Goal: Task Accomplishment & Management: Use online tool/utility

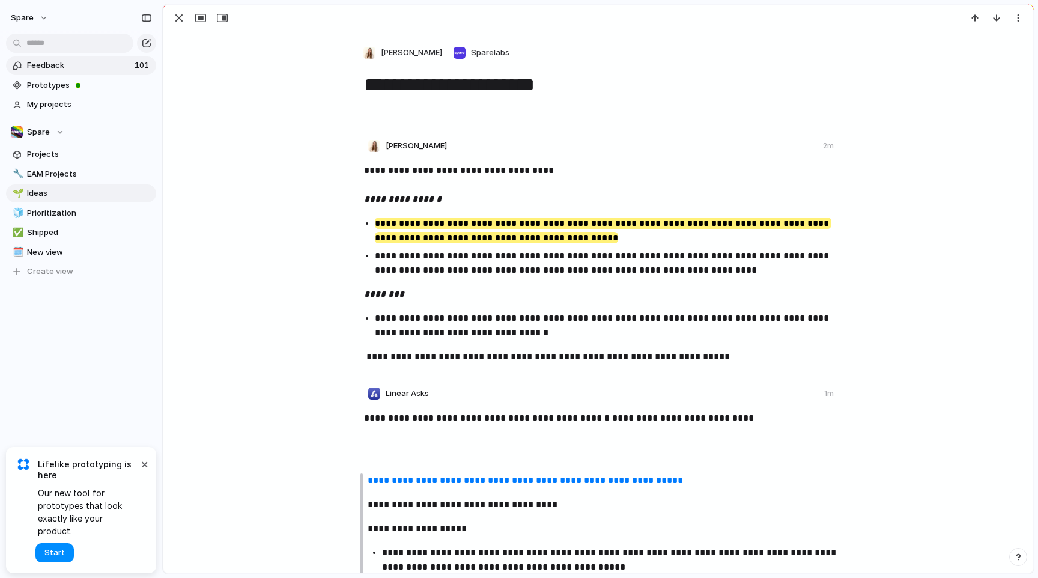
click at [51, 60] on span "Feedback" at bounding box center [79, 65] width 104 height 12
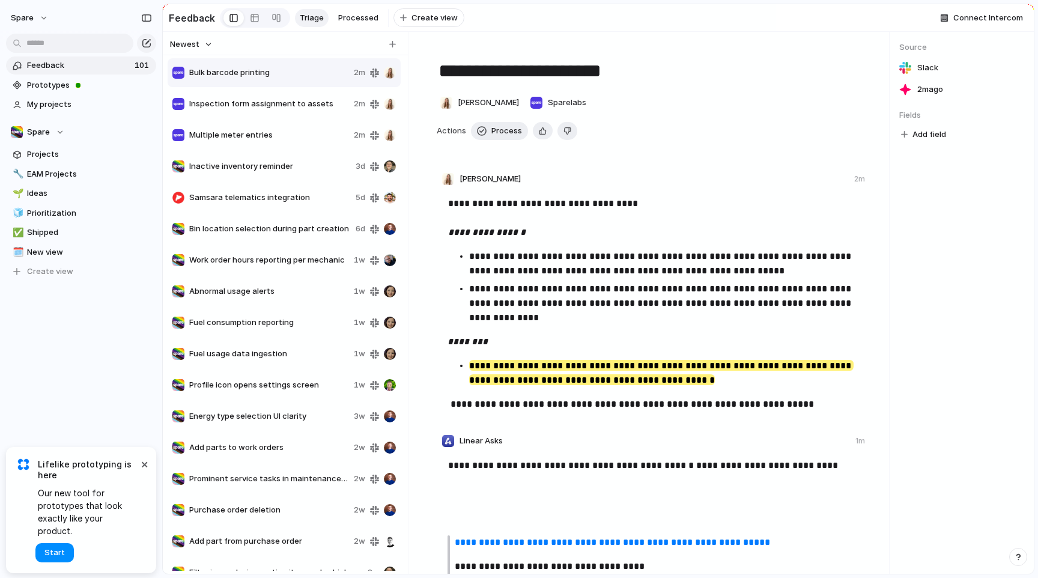
click at [283, 102] on span "Inspection form assignment to assets" at bounding box center [269, 104] width 160 height 12
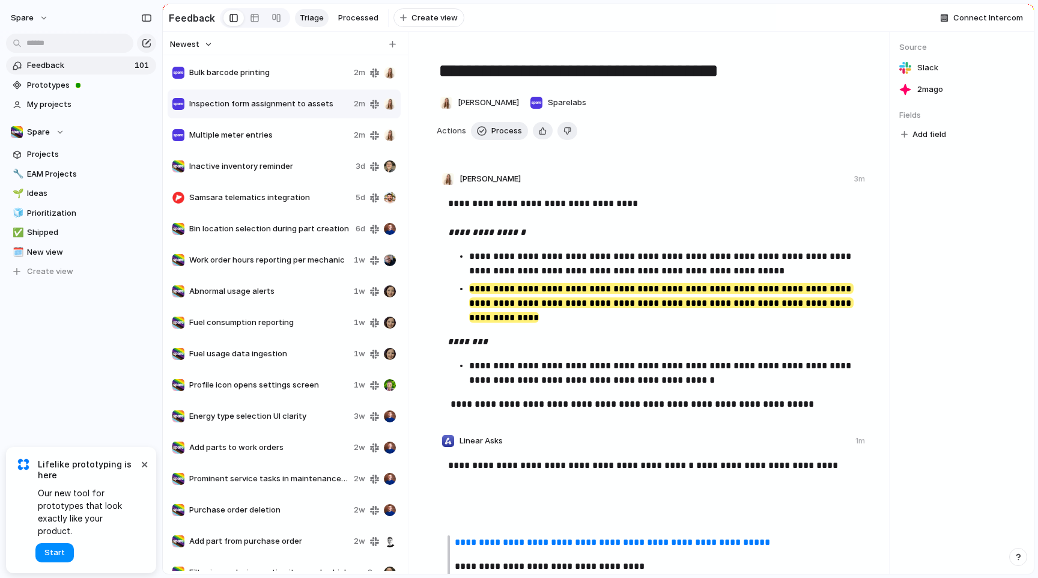
click at [282, 167] on span "Inactive inventory reminder" at bounding box center [270, 166] width 162 height 12
type textarea "**********"
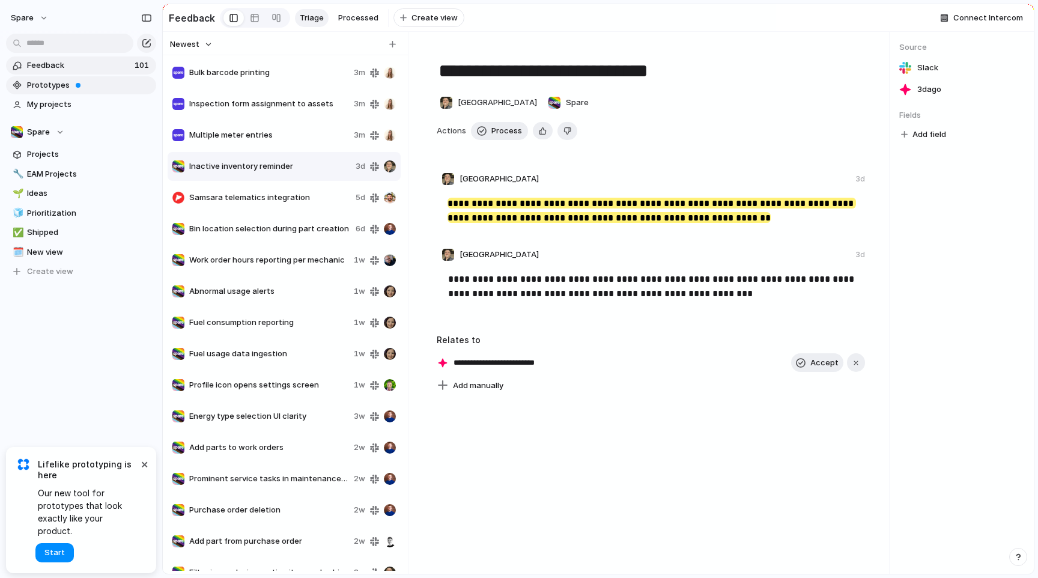
click at [61, 82] on span "Prototypes" at bounding box center [89, 85] width 125 height 12
click at [62, 199] on link "🌱 Ideas" at bounding box center [81, 193] width 150 height 18
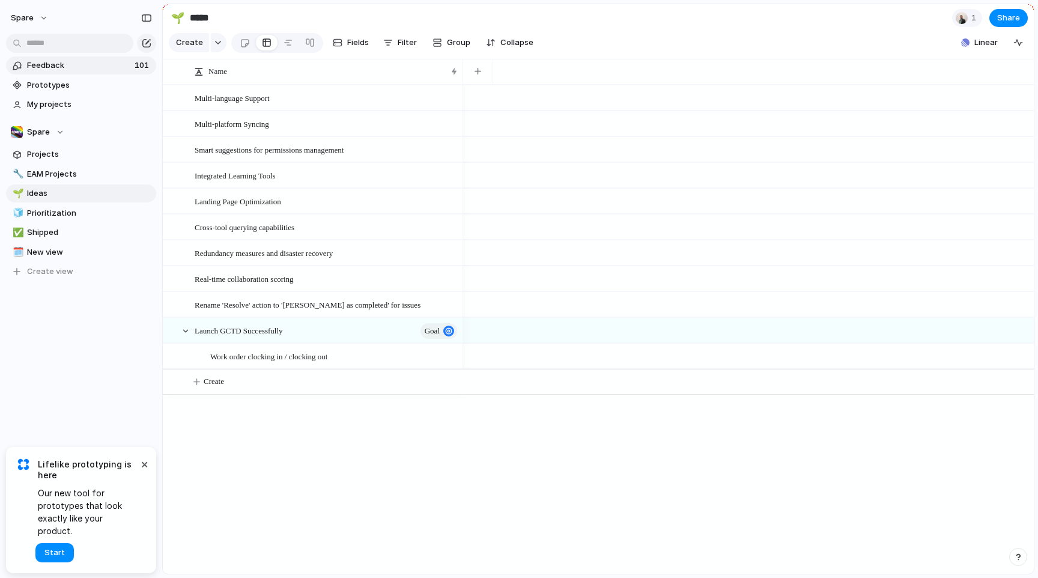
click at [53, 62] on span "Feedback" at bounding box center [79, 65] width 104 height 12
